Goal: Communication & Community: Answer question/provide support

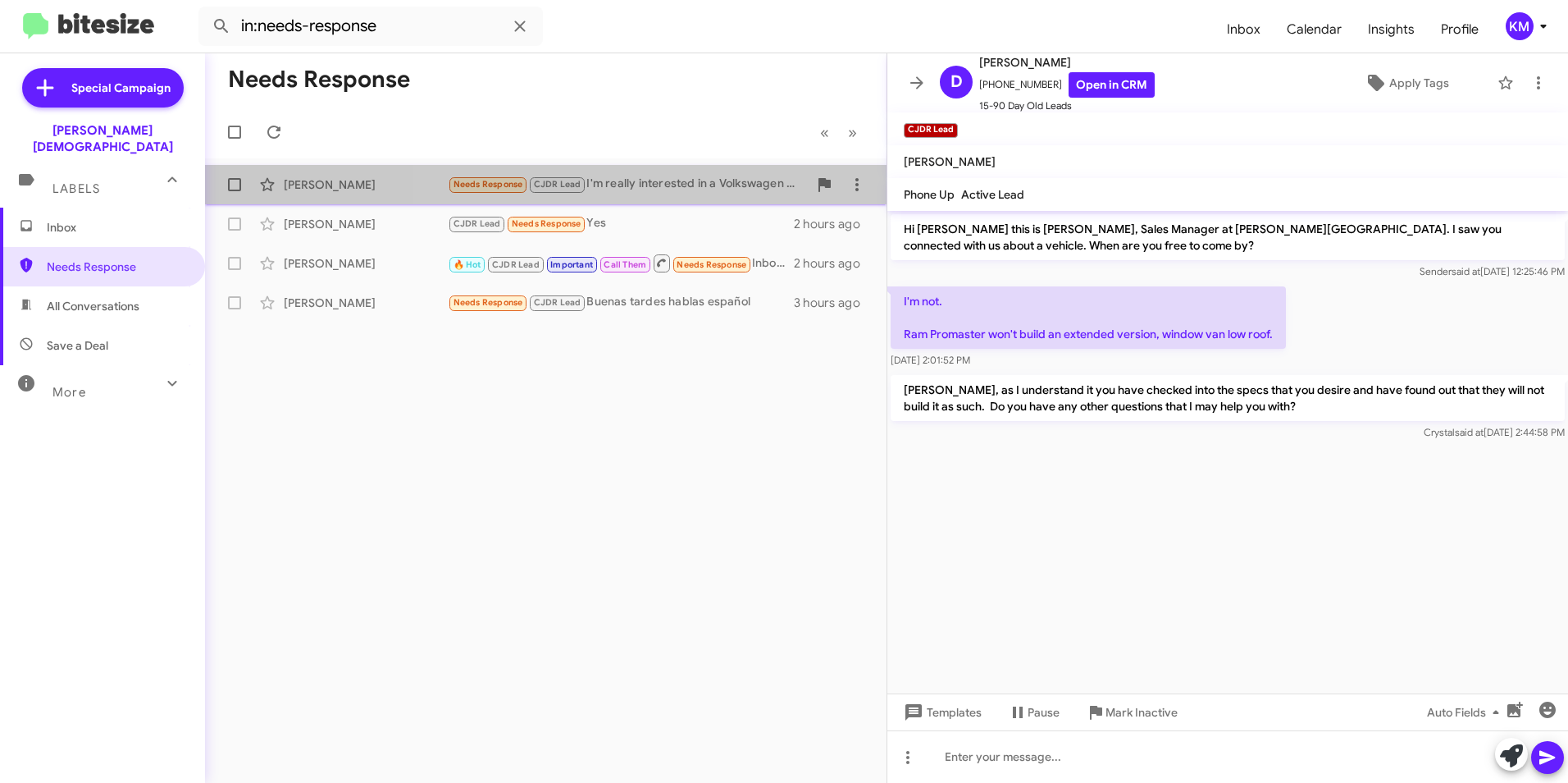
click at [677, 190] on div "Needs Response CJDR Lead I'm really interested in a Volkswagen Atlas, would a […" at bounding box center [627, 184] width 360 height 19
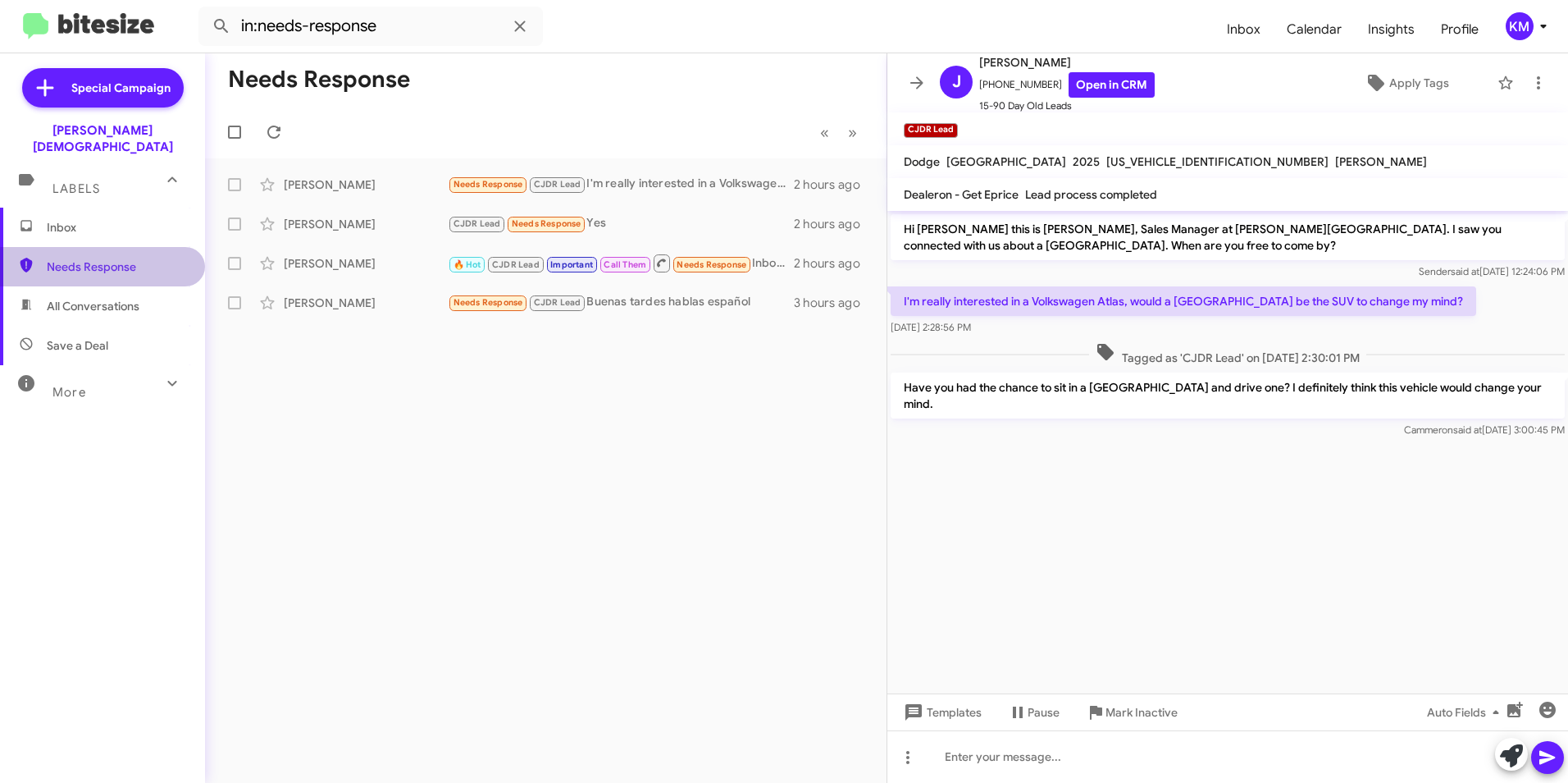
click at [124, 259] on span "Needs Response" at bounding box center [116, 267] width 140 height 17
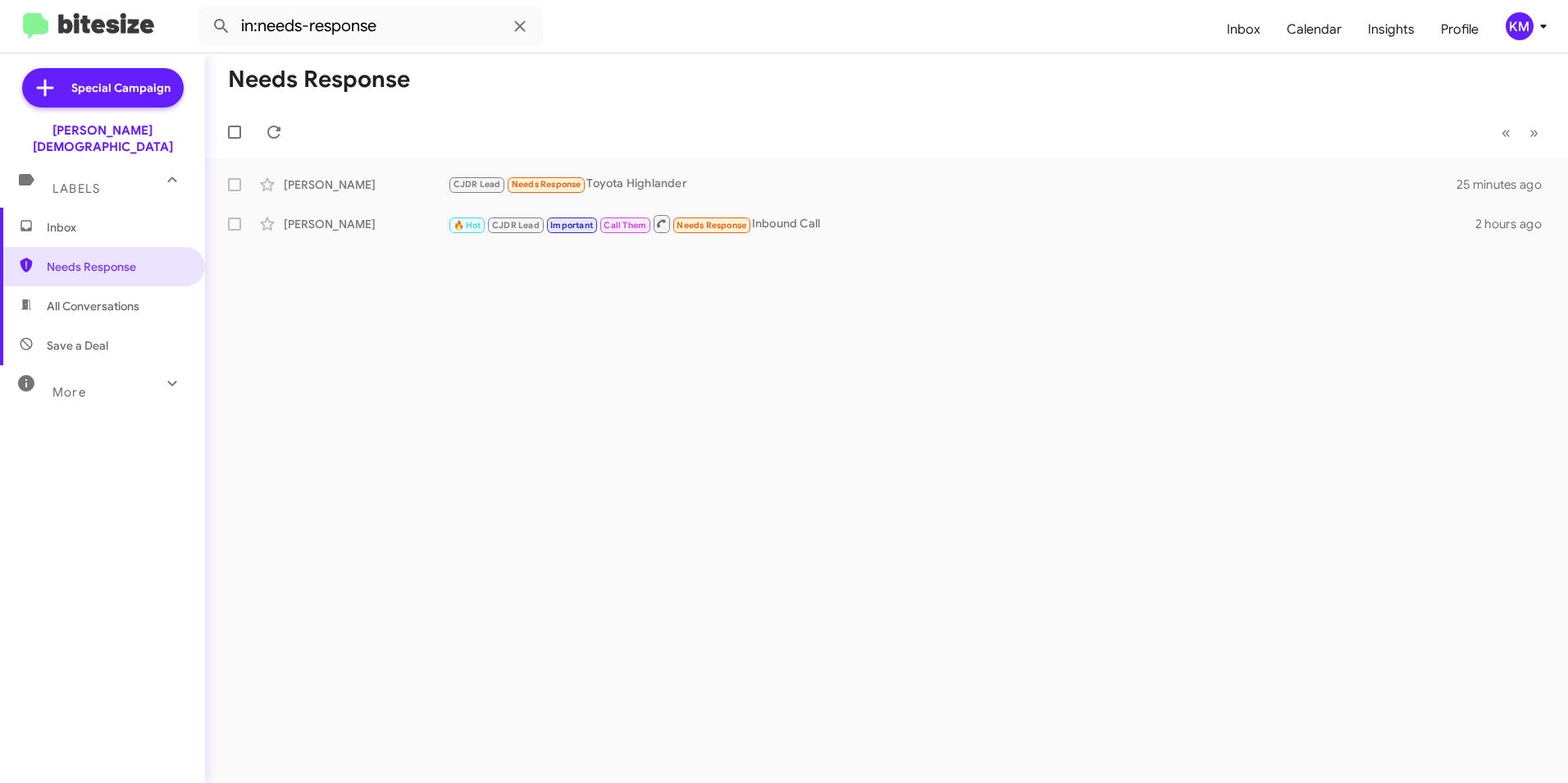
click at [82, 219] on span "Inbox" at bounding box center [116, 227] width 140 height 17
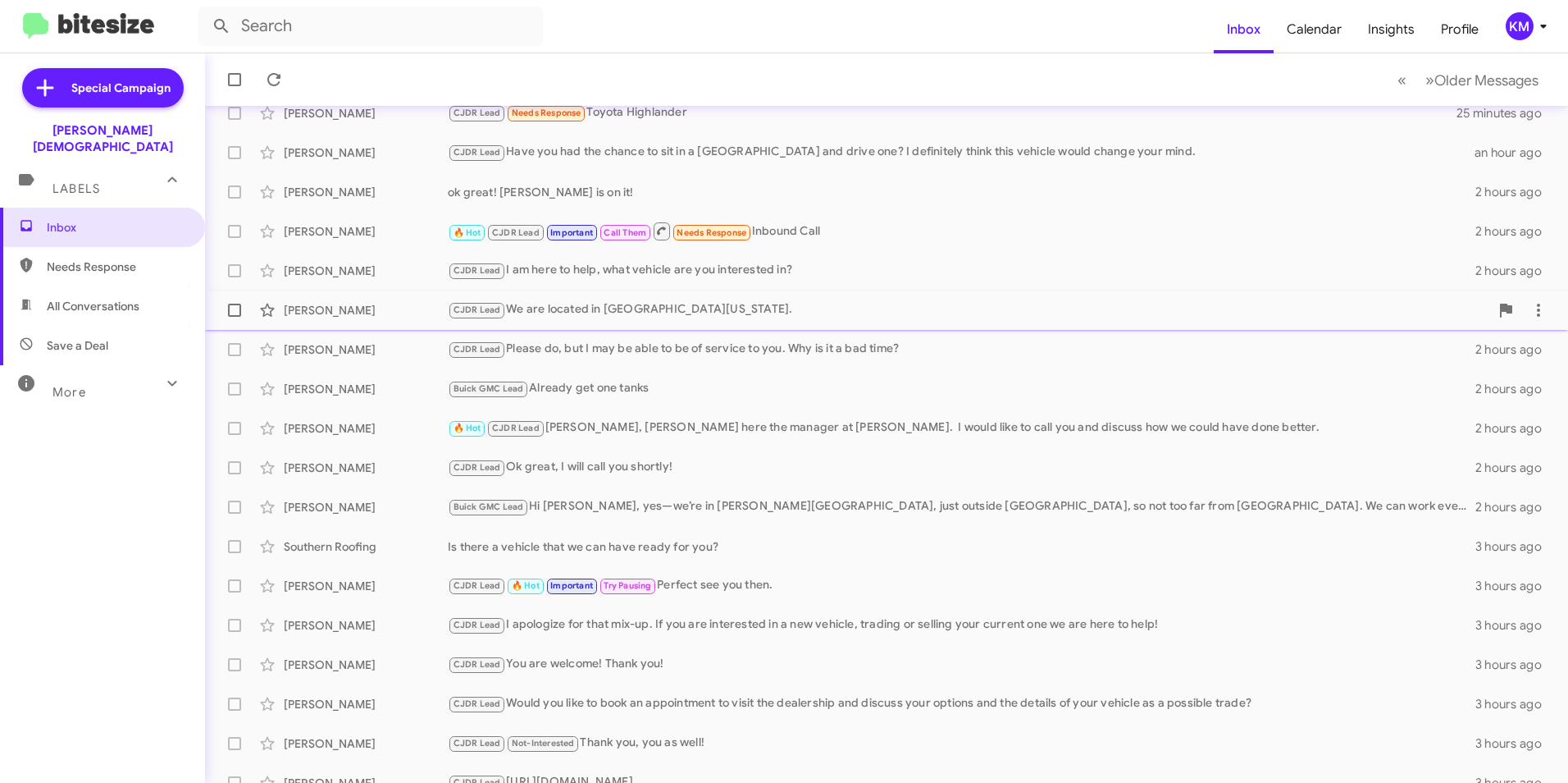
scroll to position [169, 0]
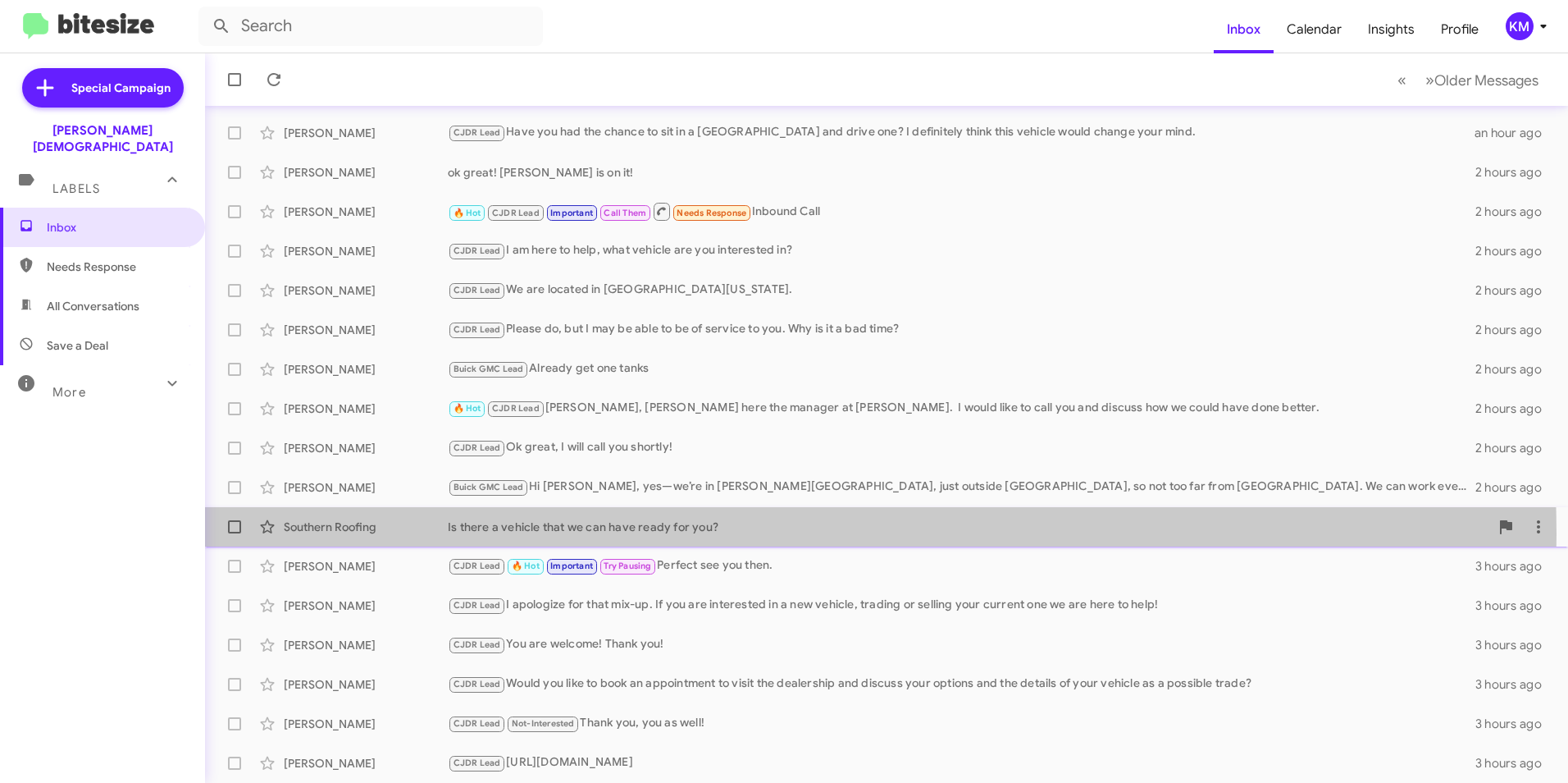
click at [654, 534] on div "Is there a vehicle that we can have ready for you?" at bounding box center [968, 527] width 1041 height 17
